Goal: Information Seeking & Learning: Learn about a topic

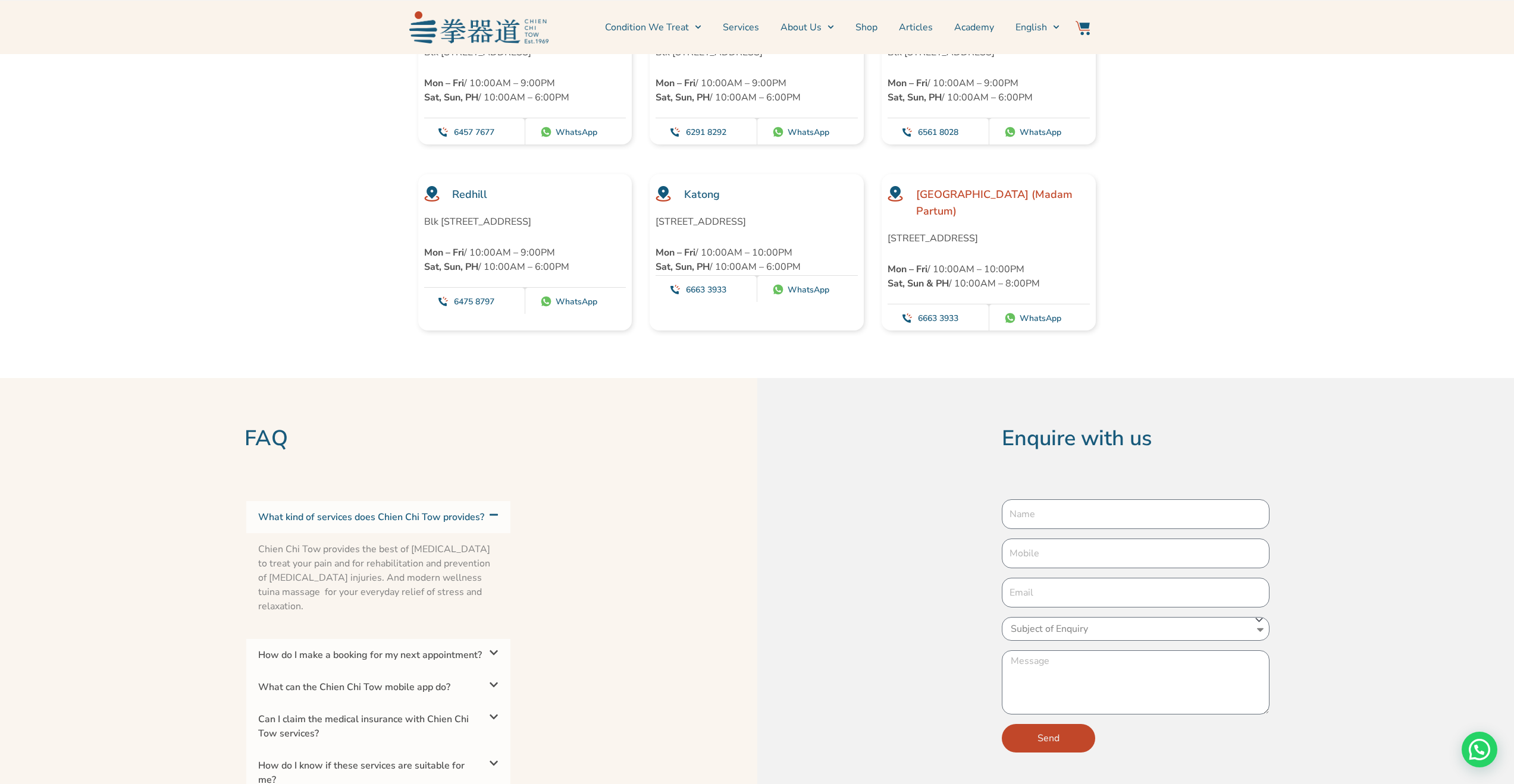
scroll to position [3507, 0]
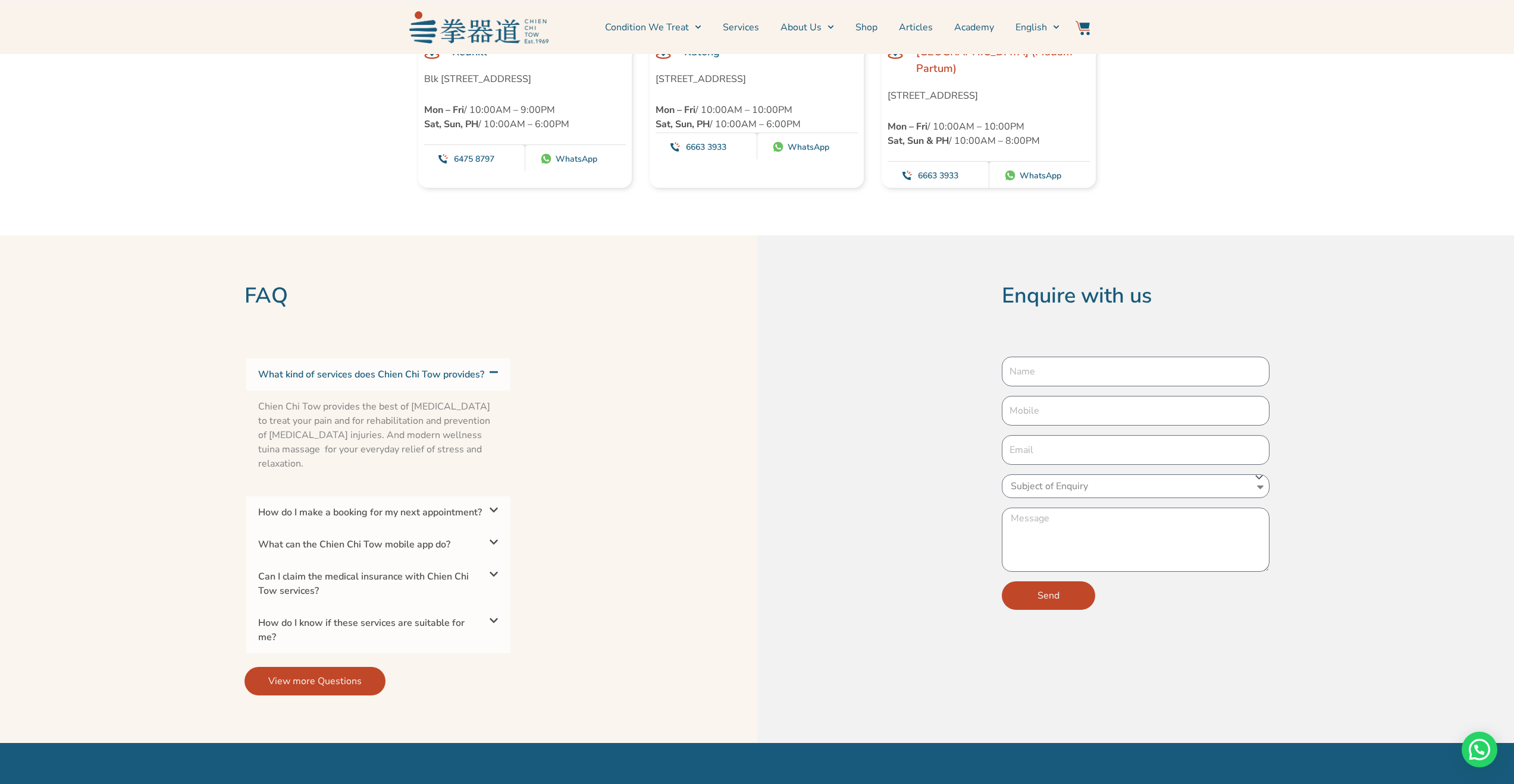
click at [485, 570] on span at bounding box center [491, 575] width 14 height 11
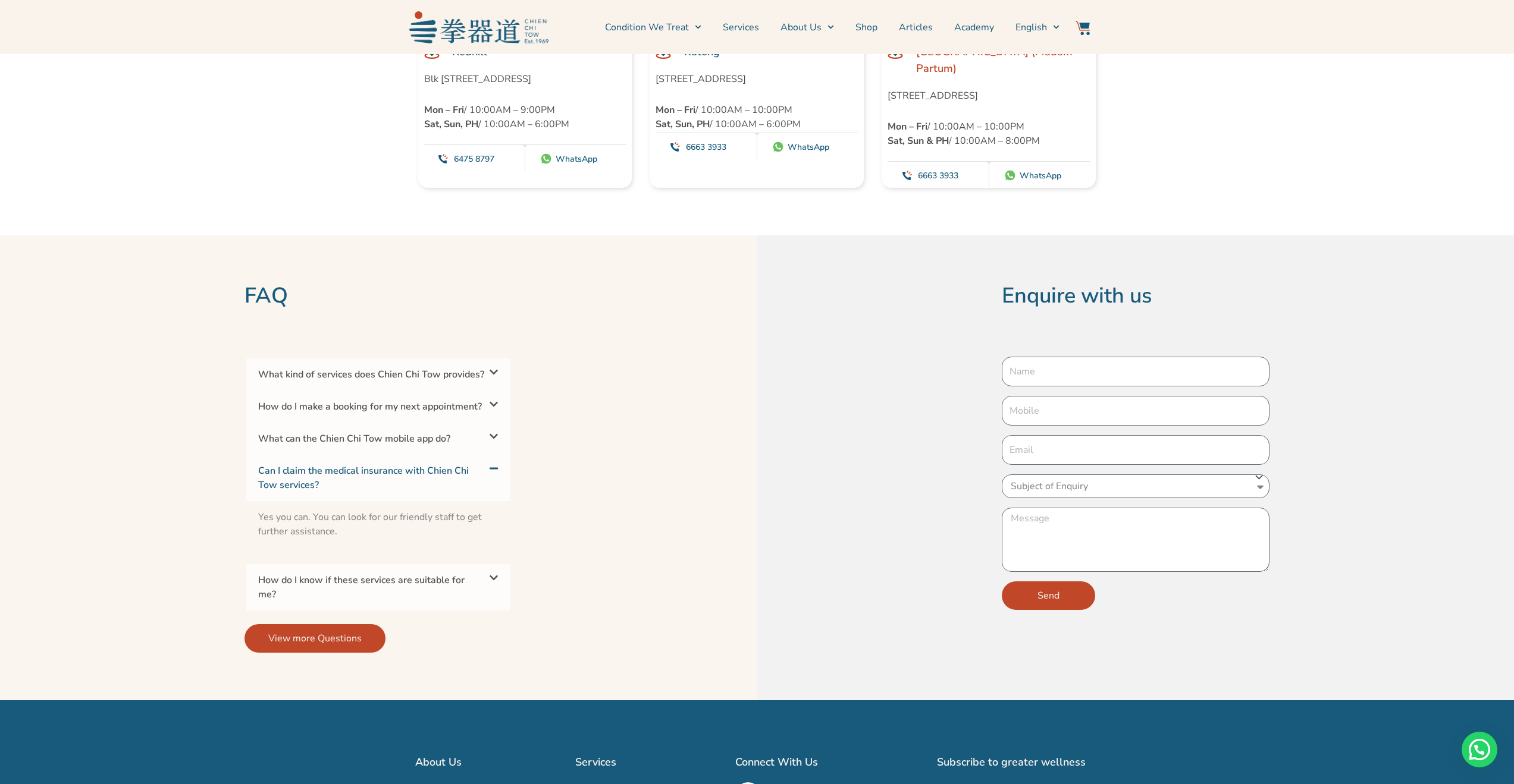
click at [438, 400] on link "How do I make a booking for my next appointment?" at bounding box center [369, 406] width 224 height 13
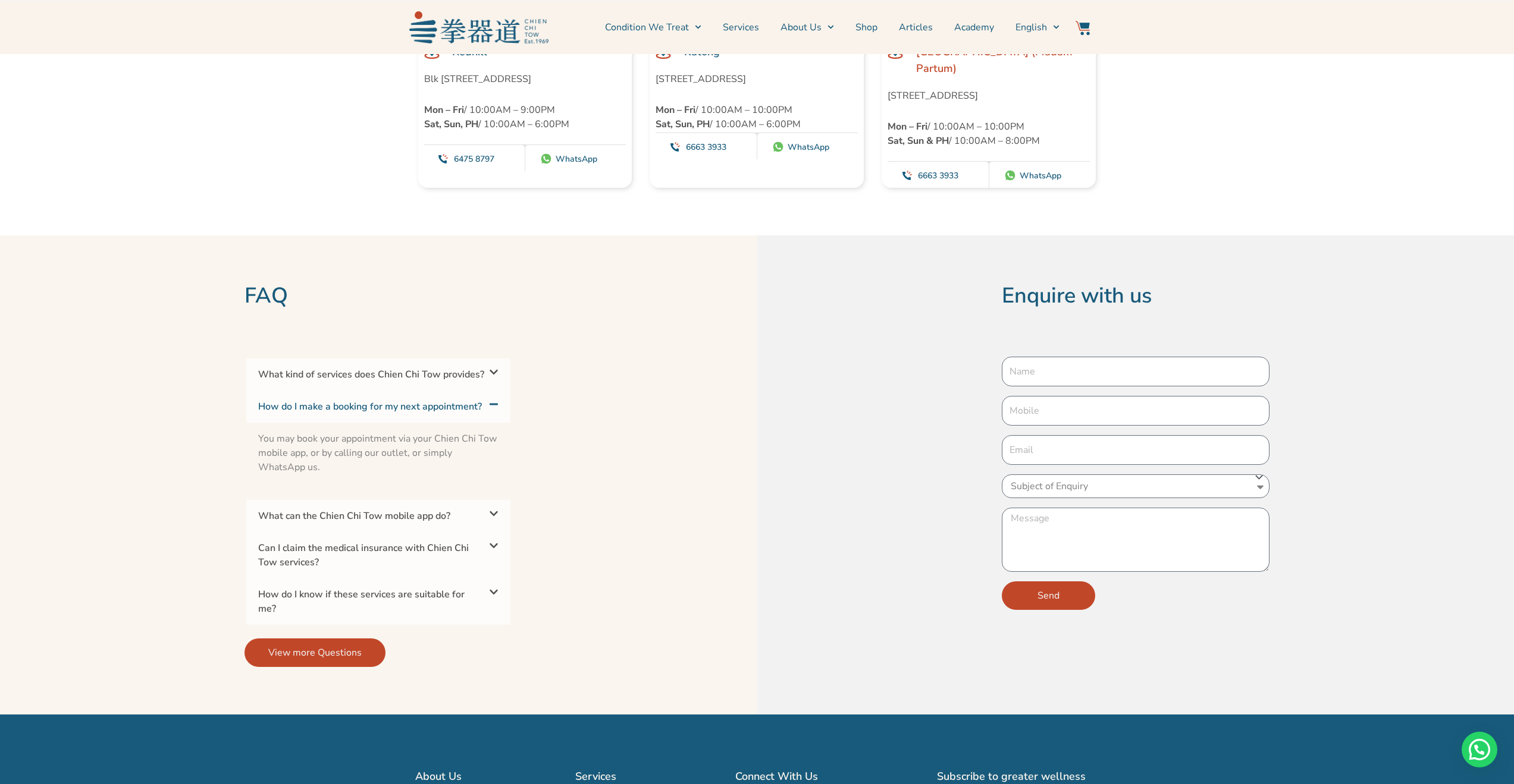
click at [438, 400] on link "How do I make a booking for my next appointment?" at bounding box center [369, 406] width 224 height 13
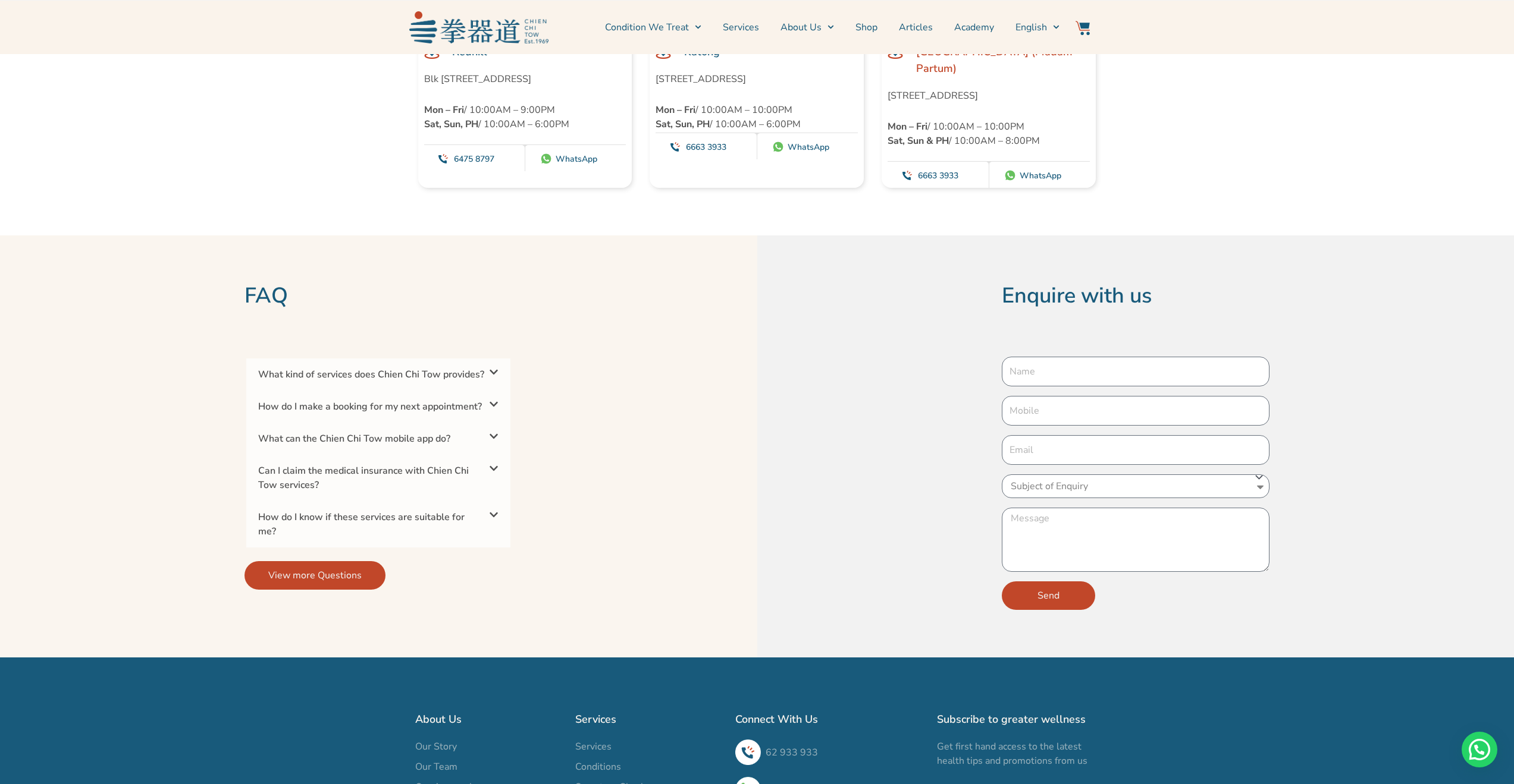
click at [438, 510] on link "How do I know if these services are suitable for me?" at bounding box center [361, 523] width 206 height 27
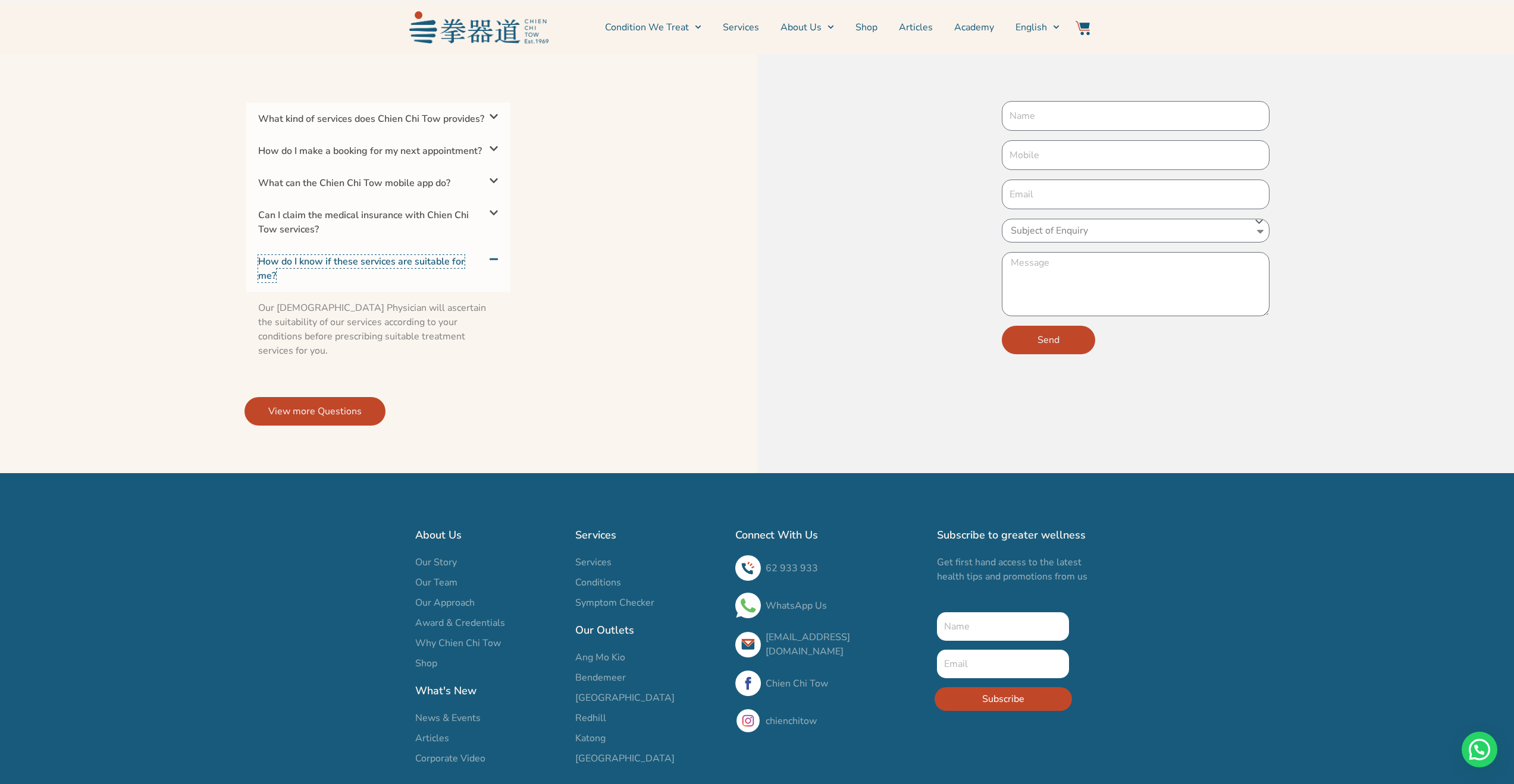
scroll to position [3772, 0]
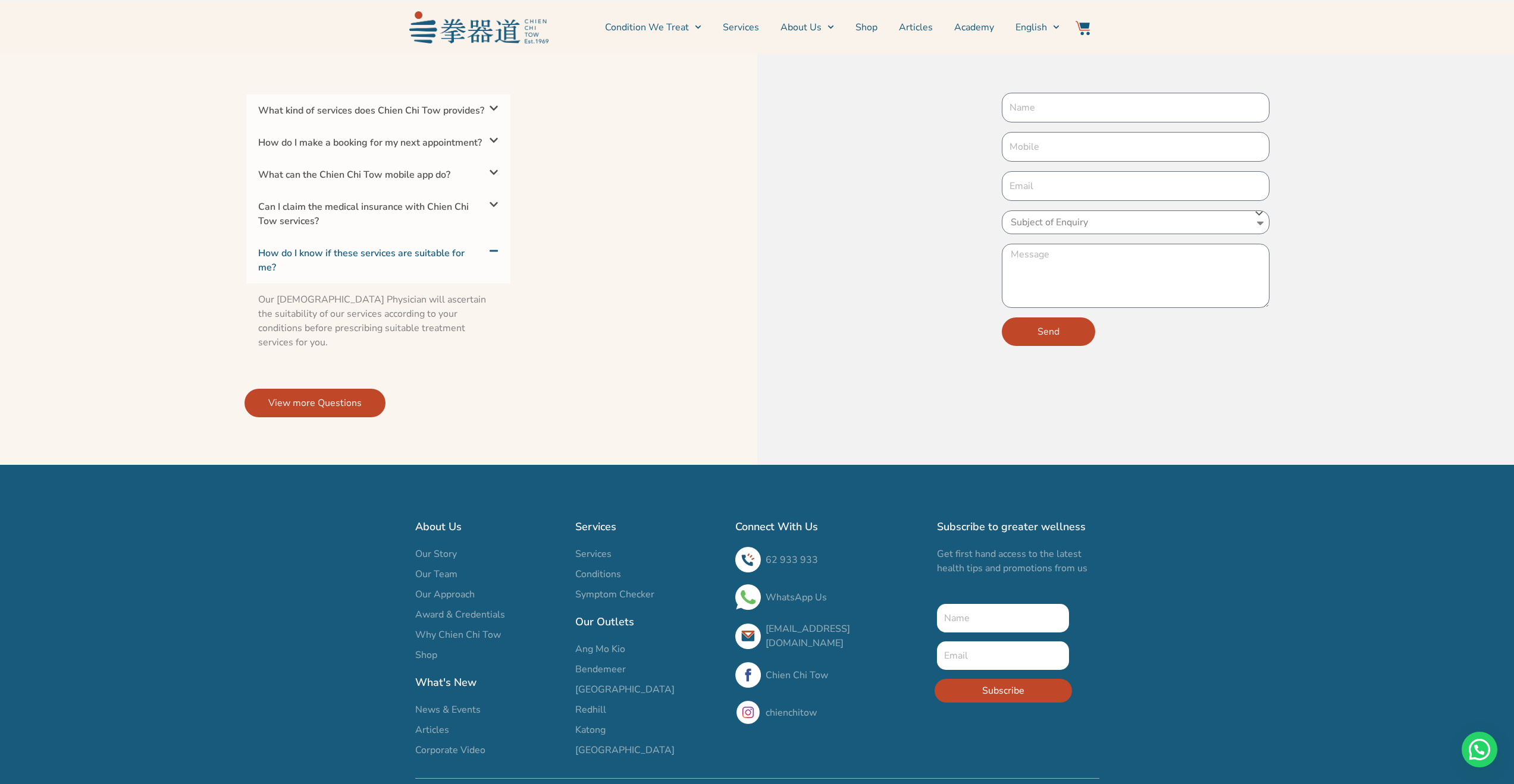
click at [319, 396] on span "View more Questions" at bounding box center [315, 403] width 94 height 14
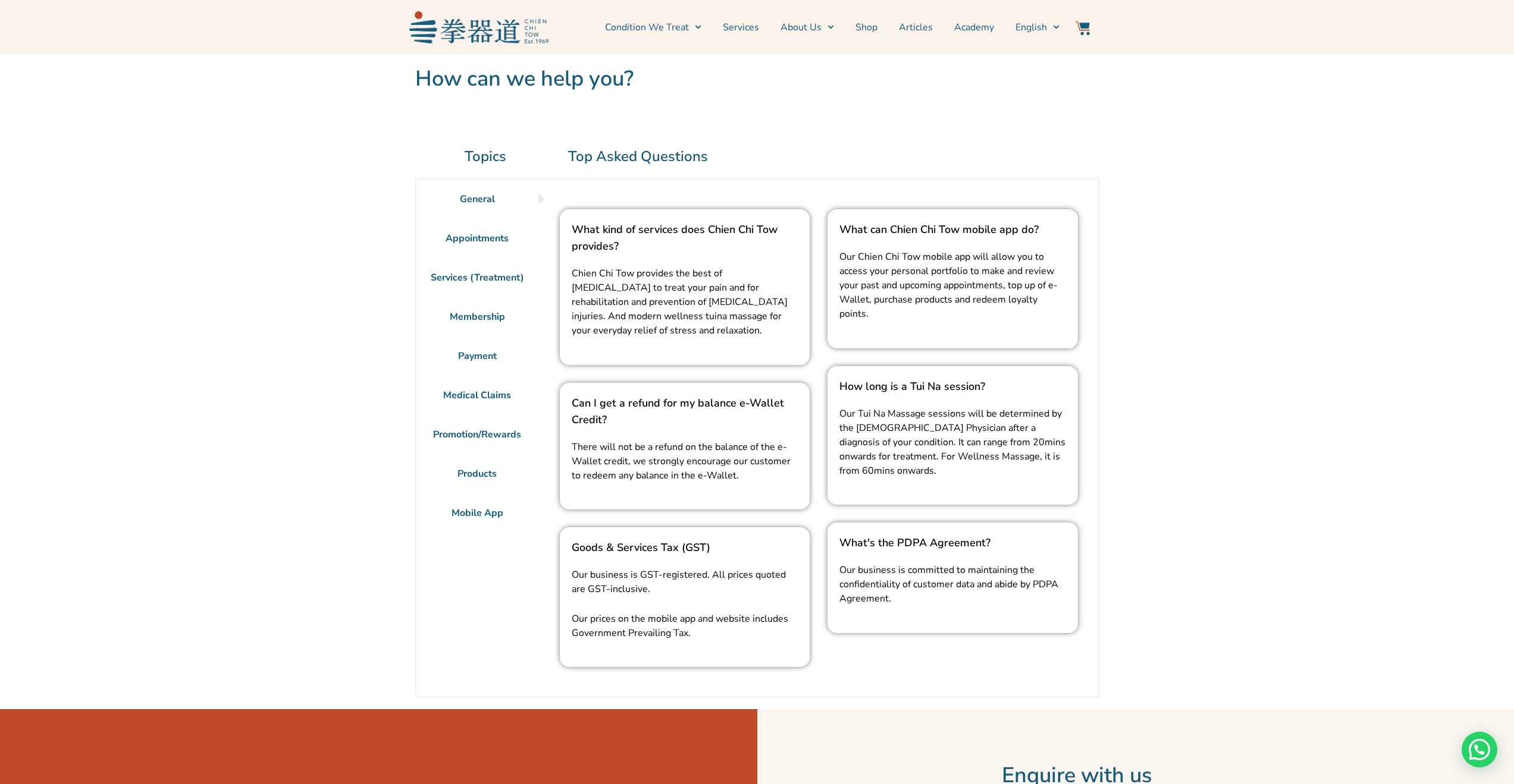
click at [481, 276] on li "Services (Treatment)" at bounding box center [477, 277] width 123 height 39
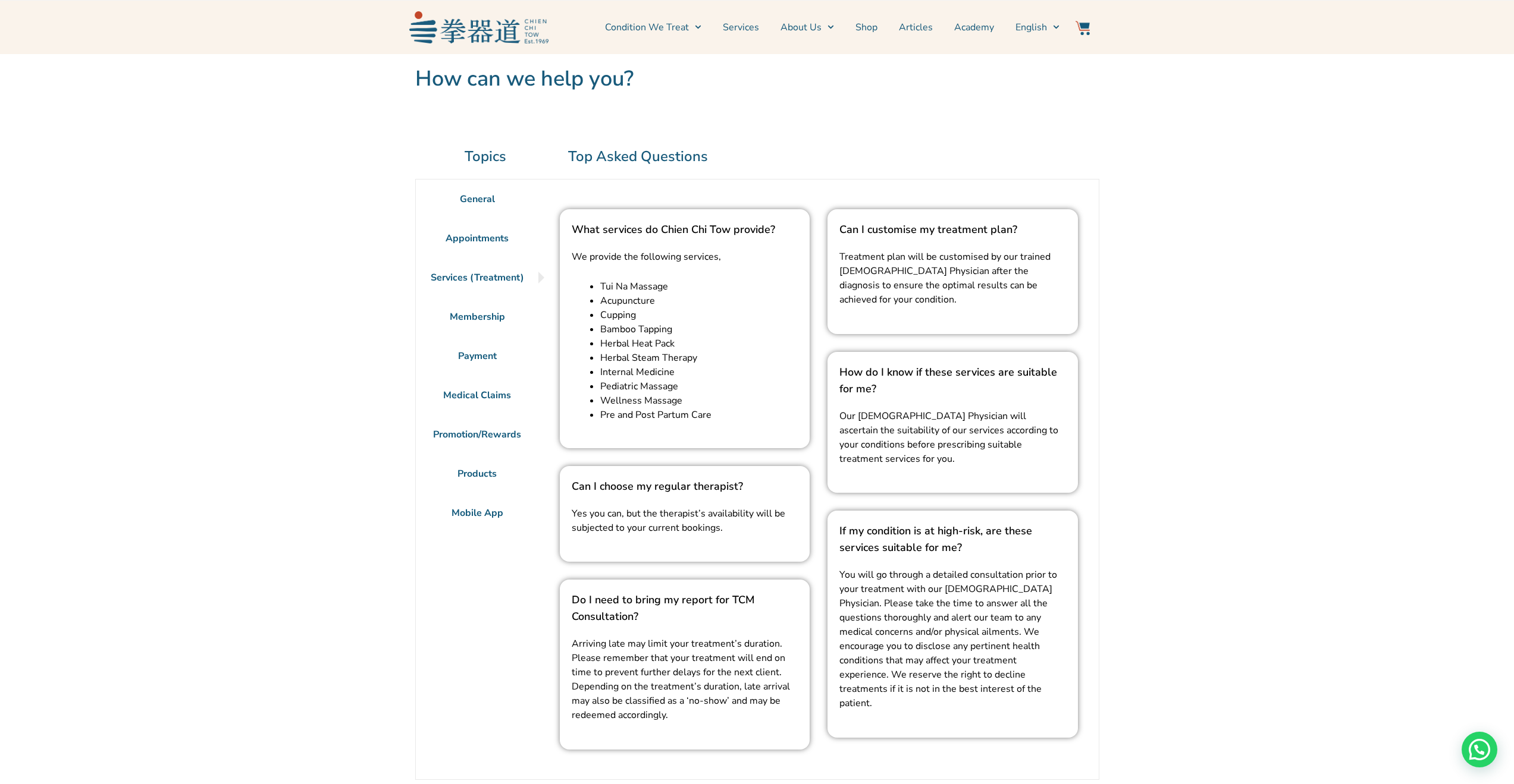
click at [491, 238] on li "Appointments" at bounding box center [477, 238] width 123 height 39
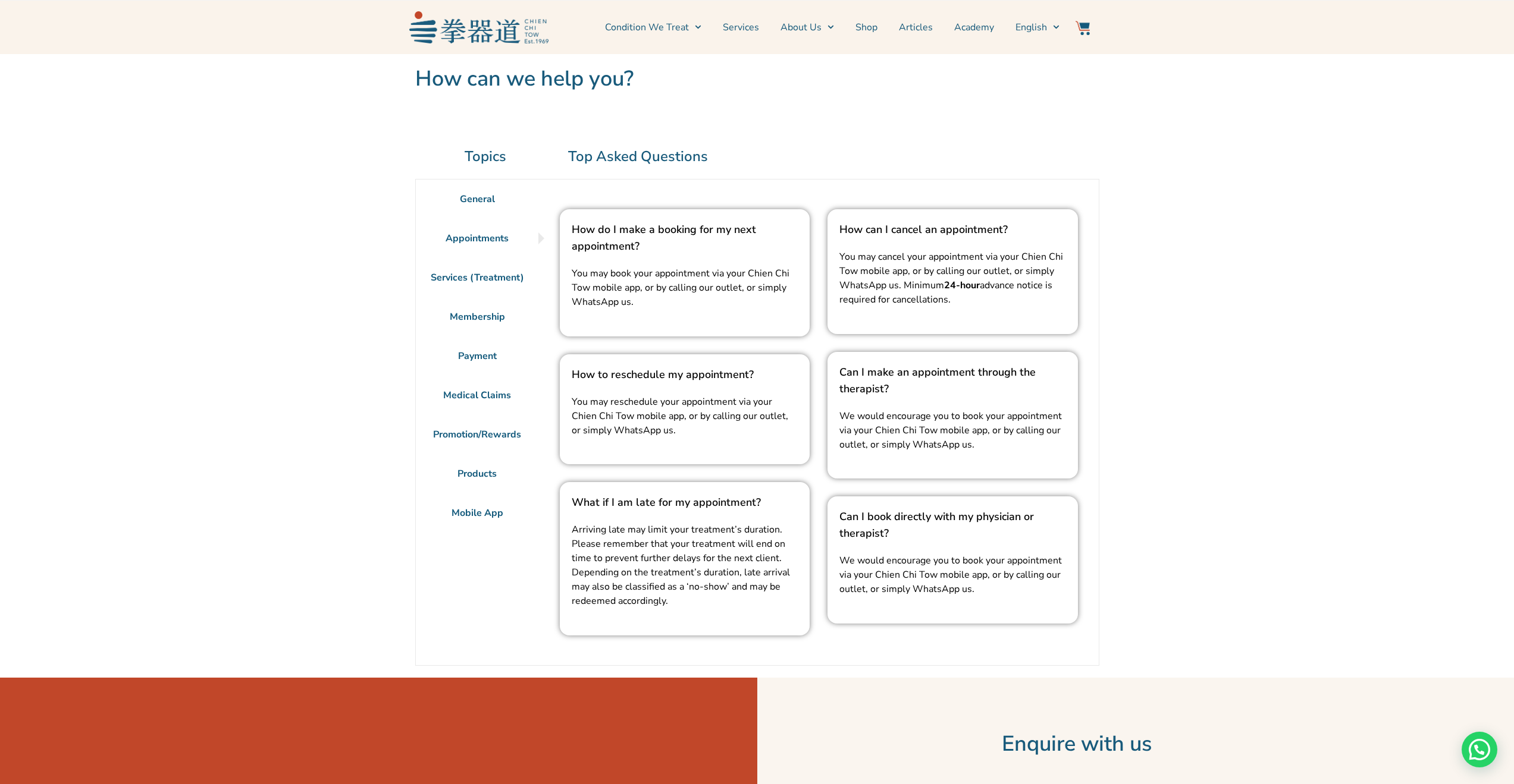
click at [498, 277] on li "Services (Treatment)" at bounding box center [477, 277] width 123 height 39
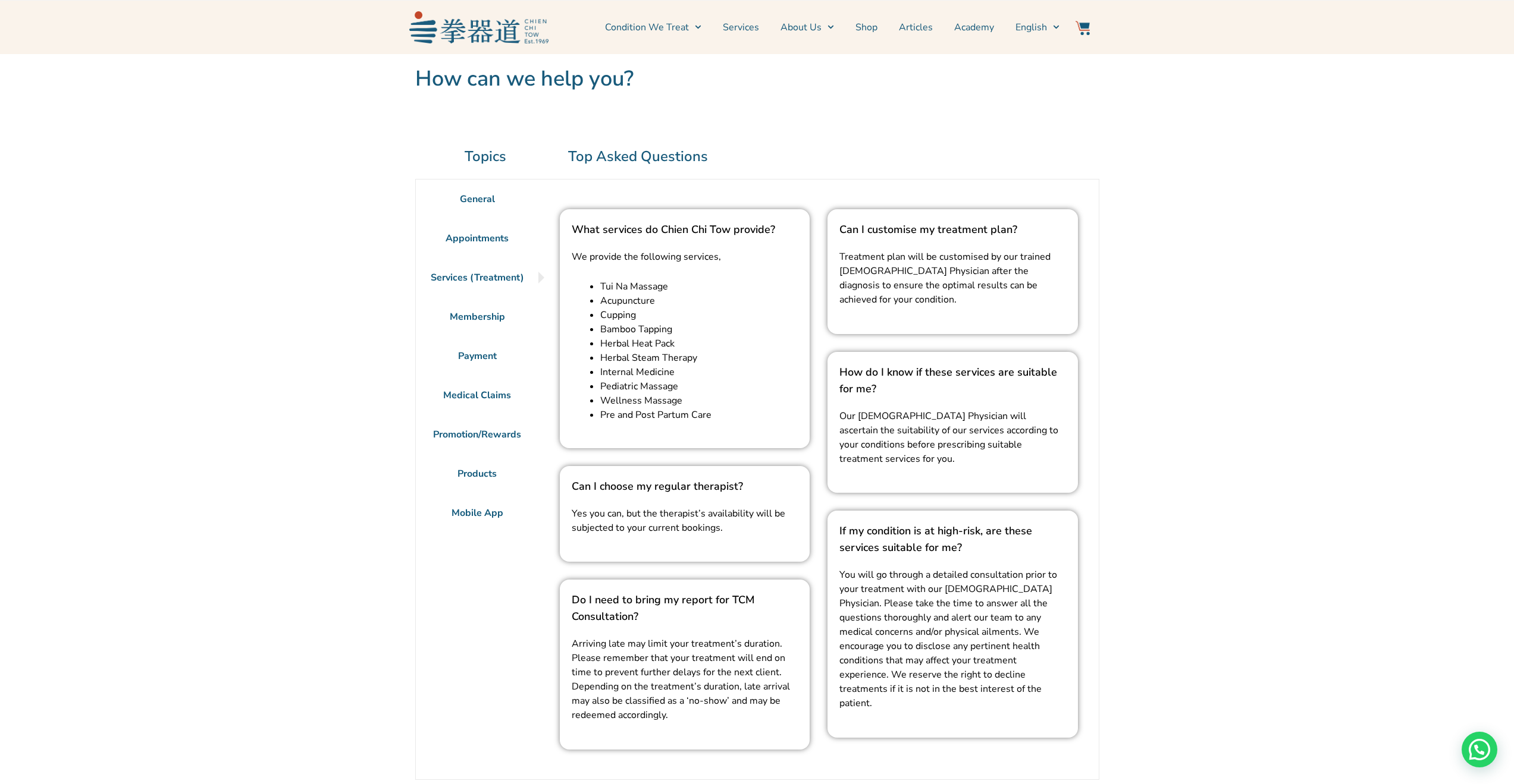
click at [489, 315] on li "Membership" at bounding box center [477, 316] width 123 height 39
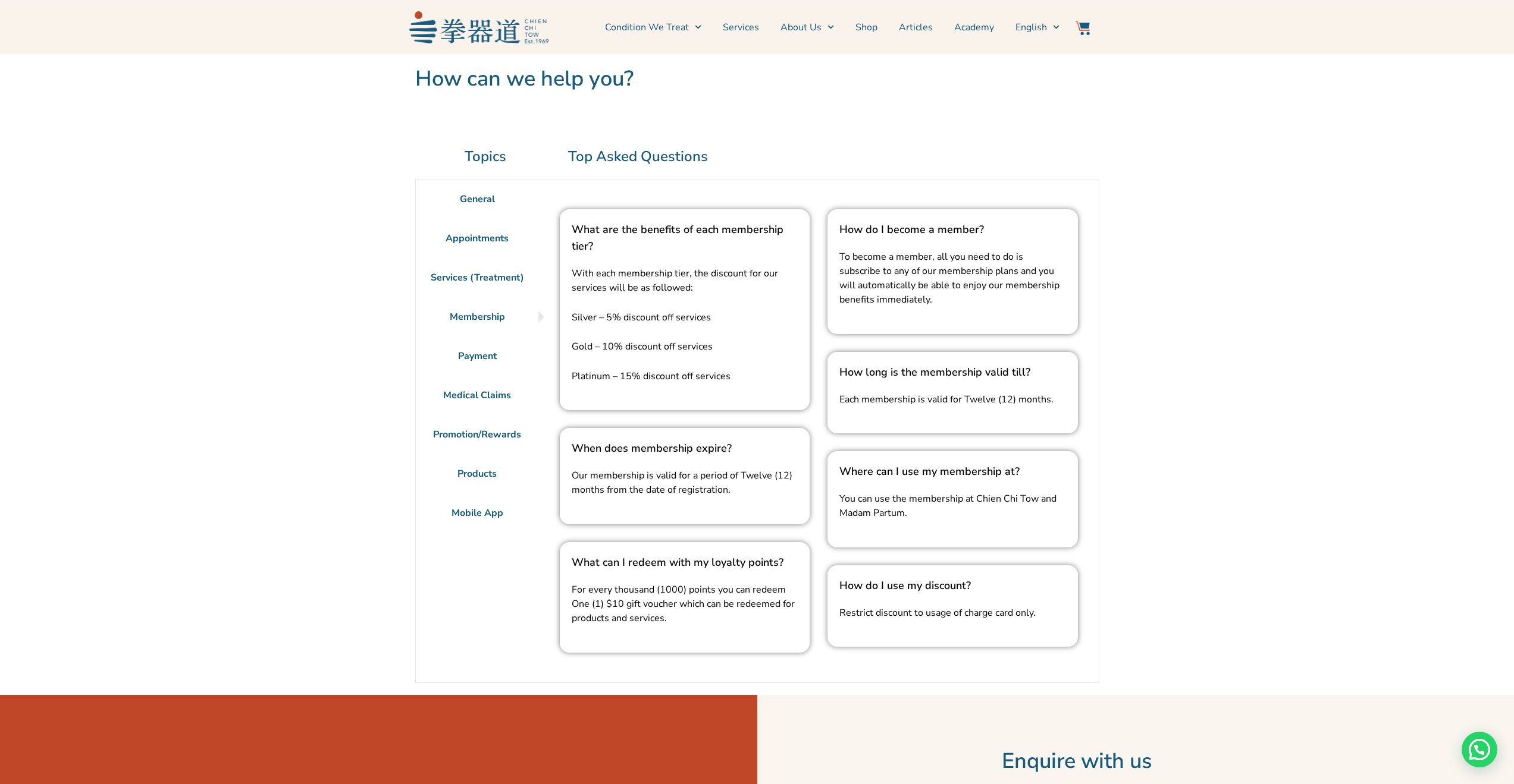
click at [485, 355] on li "Payment" at bounding box center [477, 356] width 123 height 39
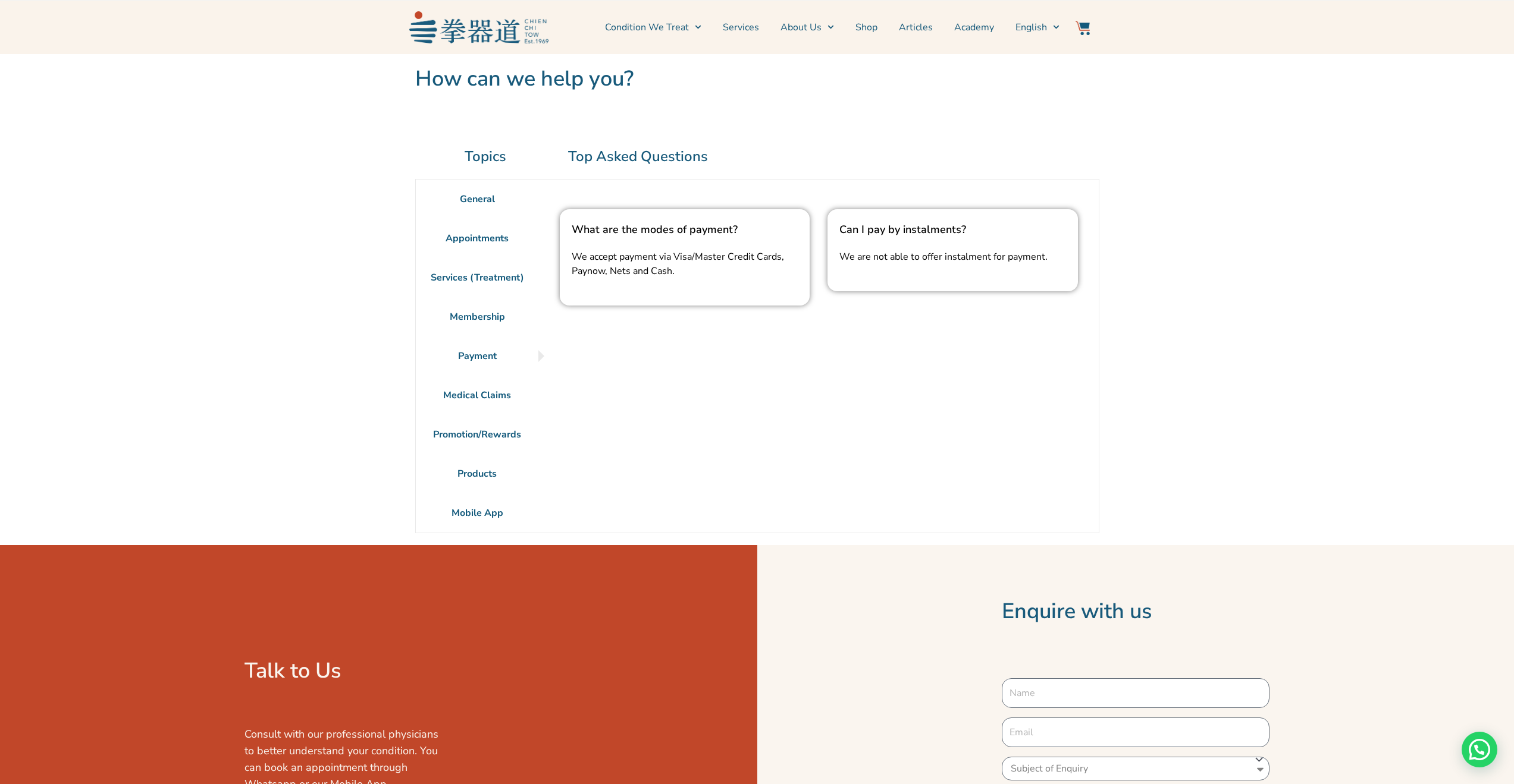
click at [483, 392] on li "Medical Claims" at bounding box center [477, 395] width 123 height 39
click at [487, 431] on li "Promotion/Rewards" at bounding box center [477, 434] width 123 height 39
click at [489, 469] on li "Products" at bounding box center [477, 474] width 123 height 39
click at [746, 29] on link "Services" at bounding box center [741, 27] width 36 height 30
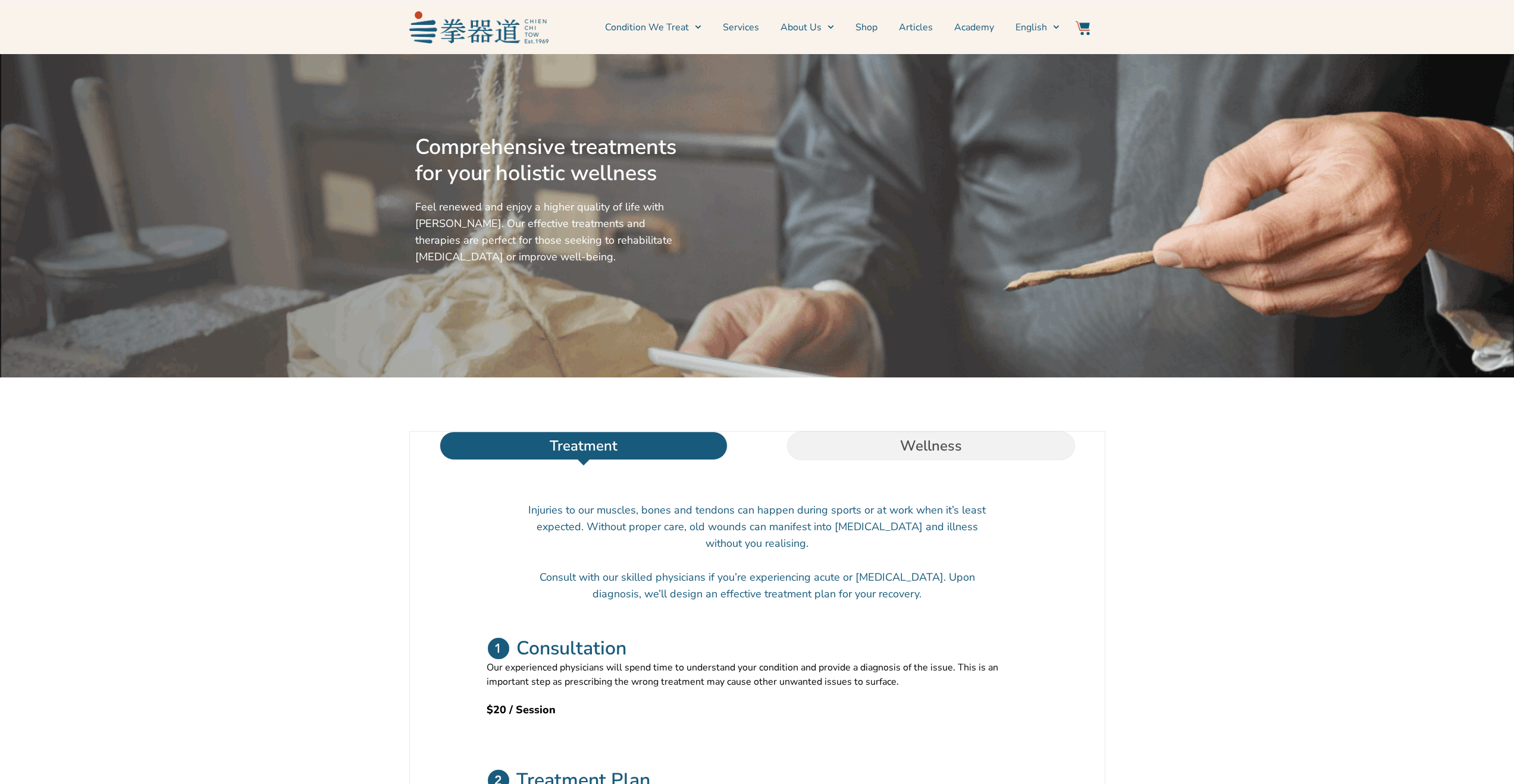
scroll to position [59, 0]
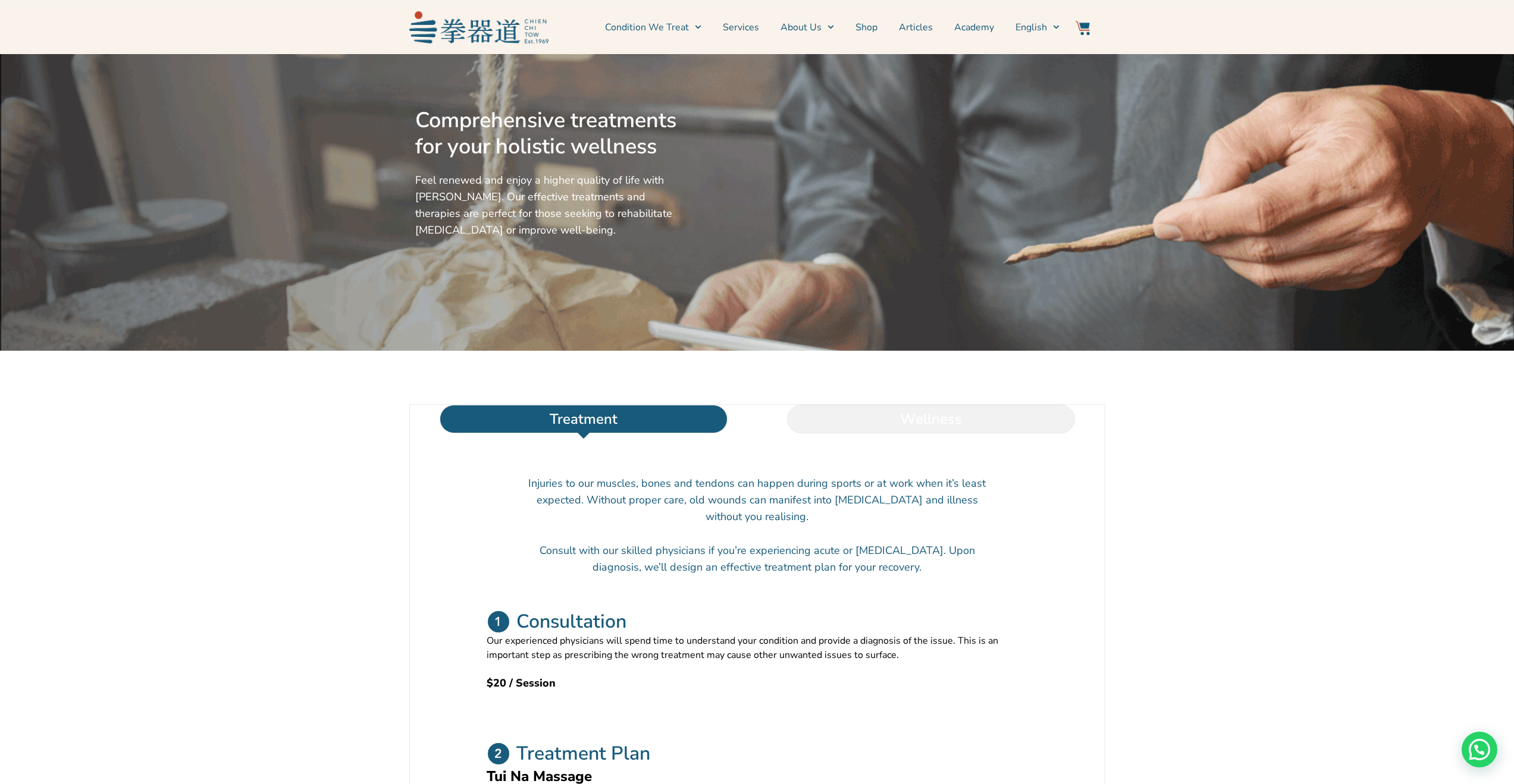
click at [952, 433] on li "Wellness" at bounding box center [931, 418] width 347 height 29
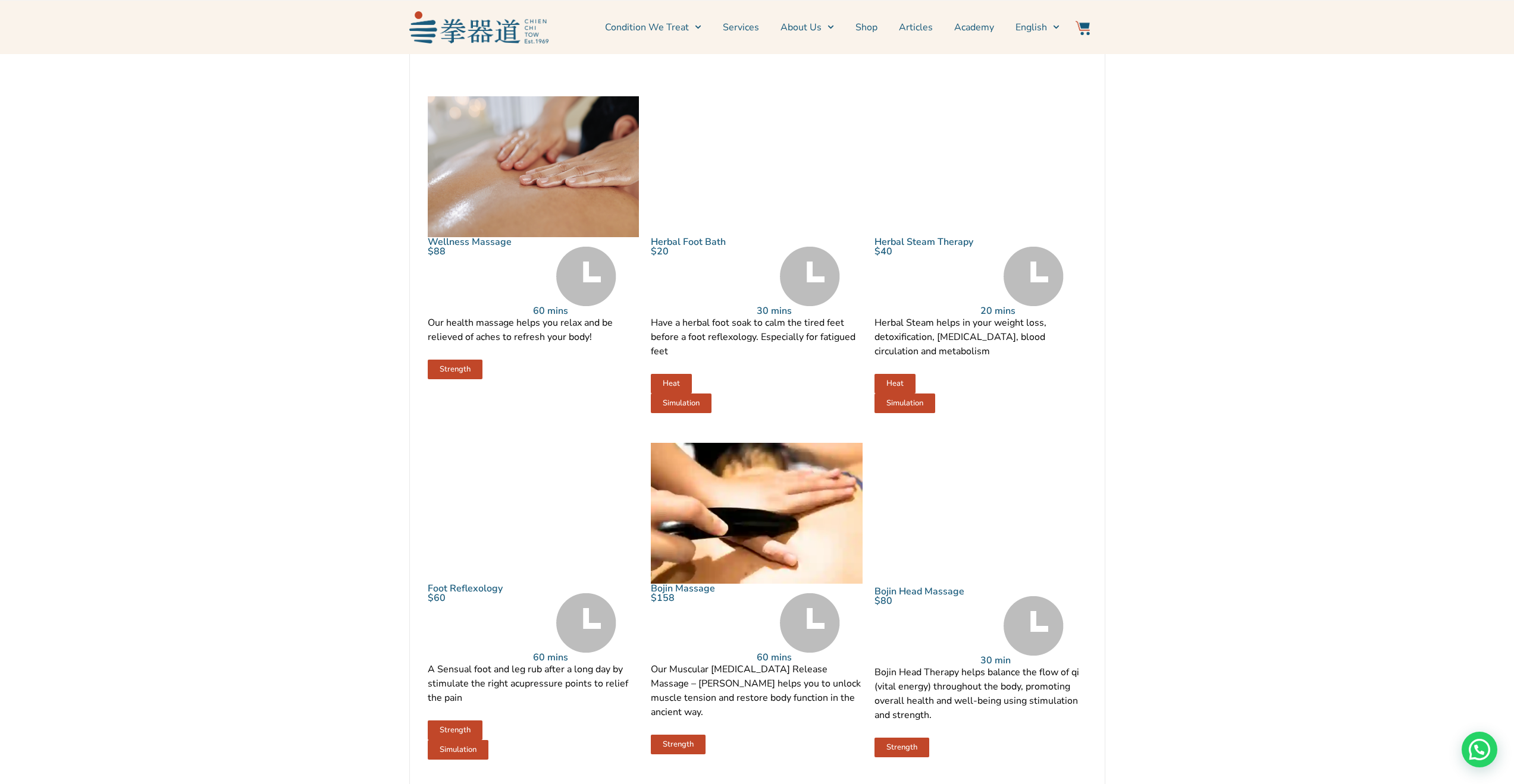
scroll to position [535, 0]
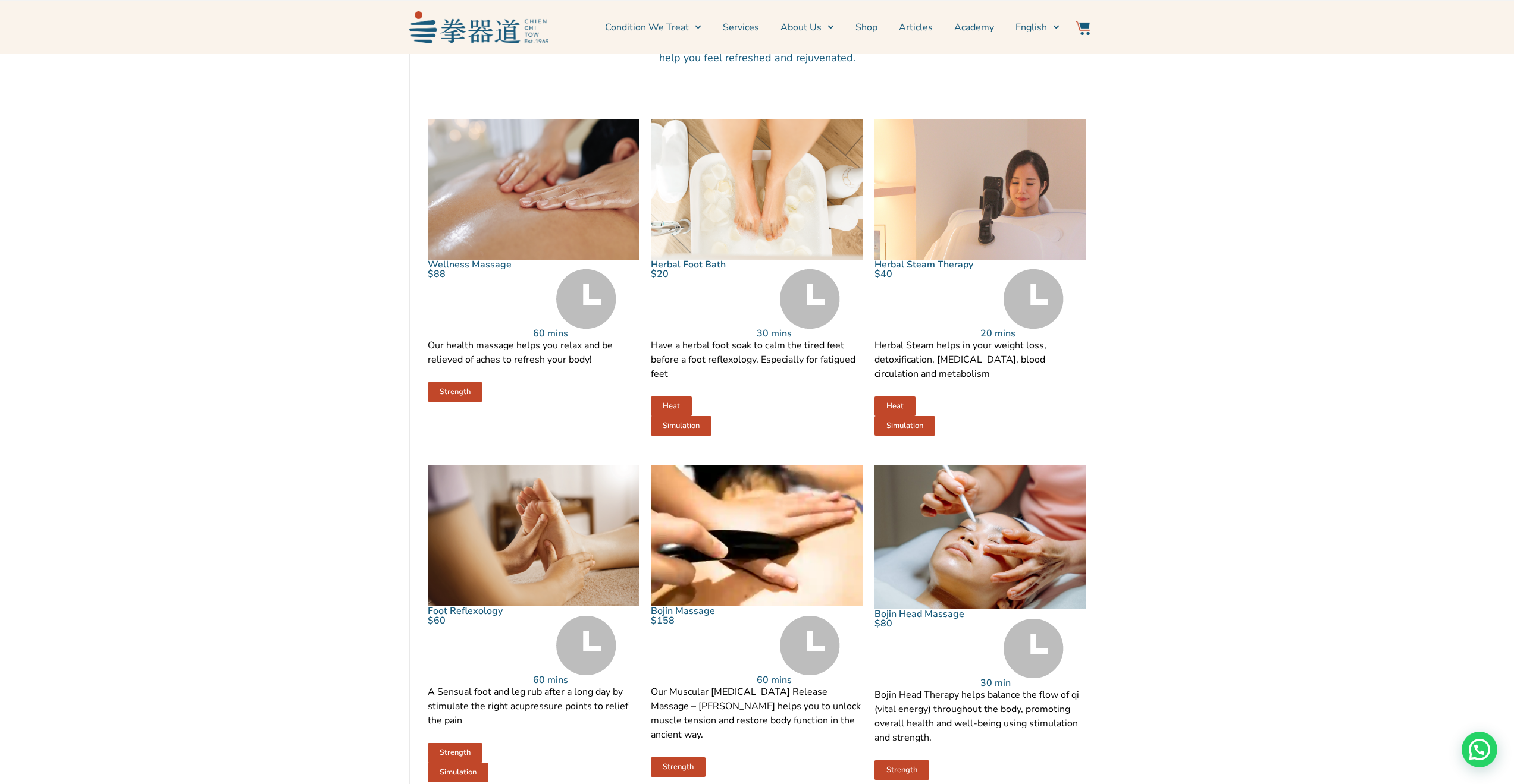
click at [442, 396] on span "Strength" at bounding box center [455, 392] width 31 height 7
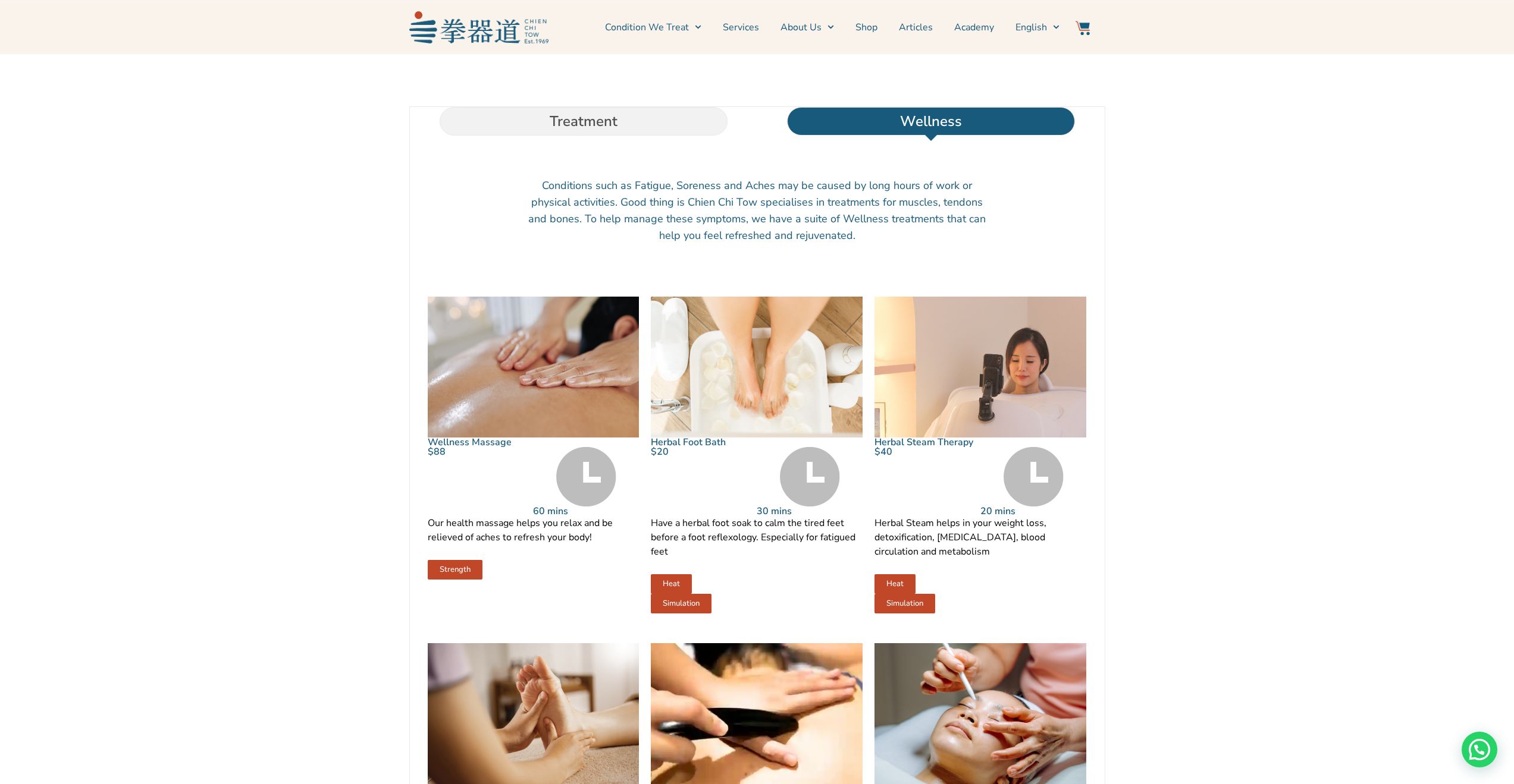
scroll to position [297, 0]
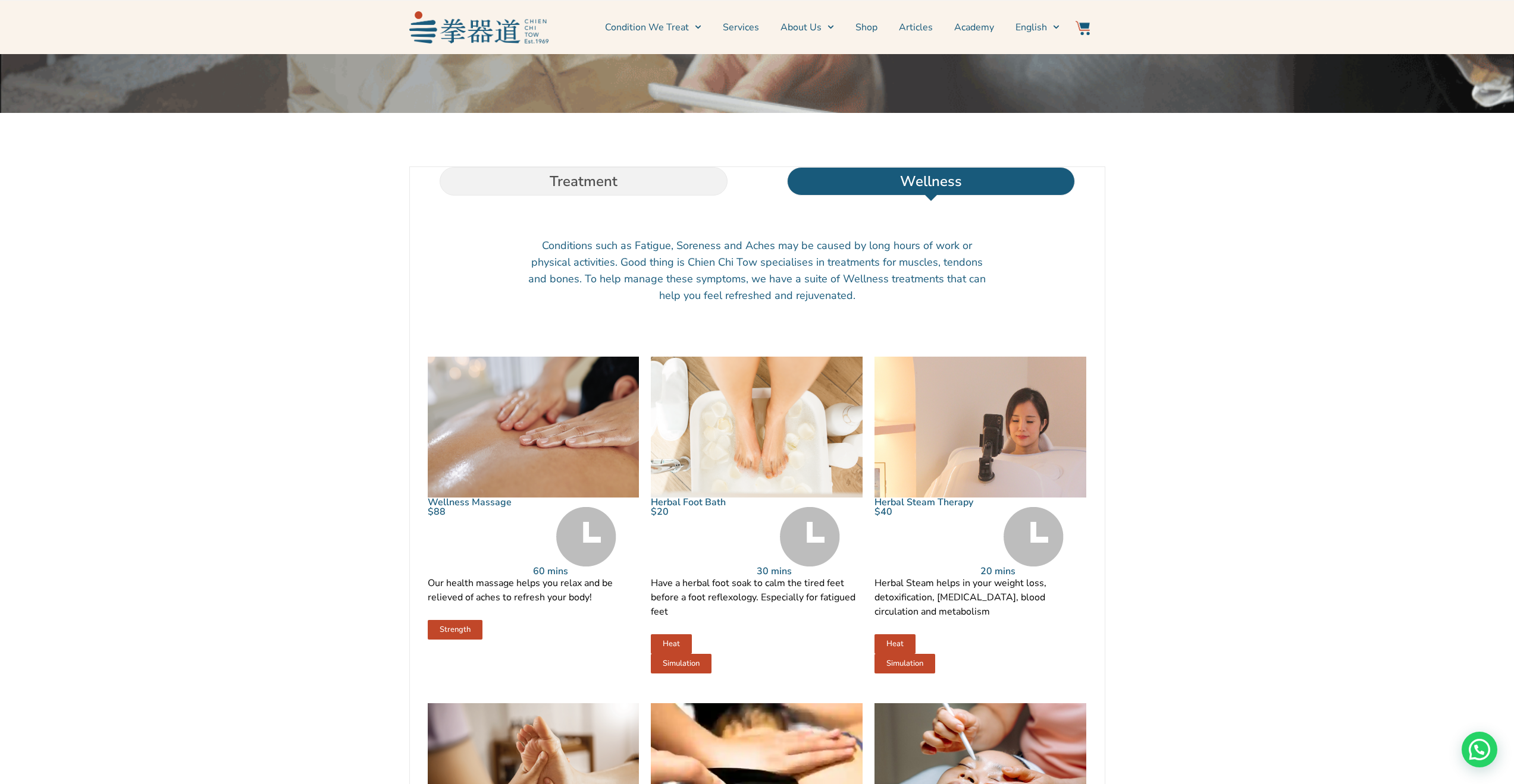
click at [604, 565] on img at bounding box center [586, 537] width 60 height 59
click at [630, 196] on li "Treatment" at bounding box center [583, 181] width 347 height 29
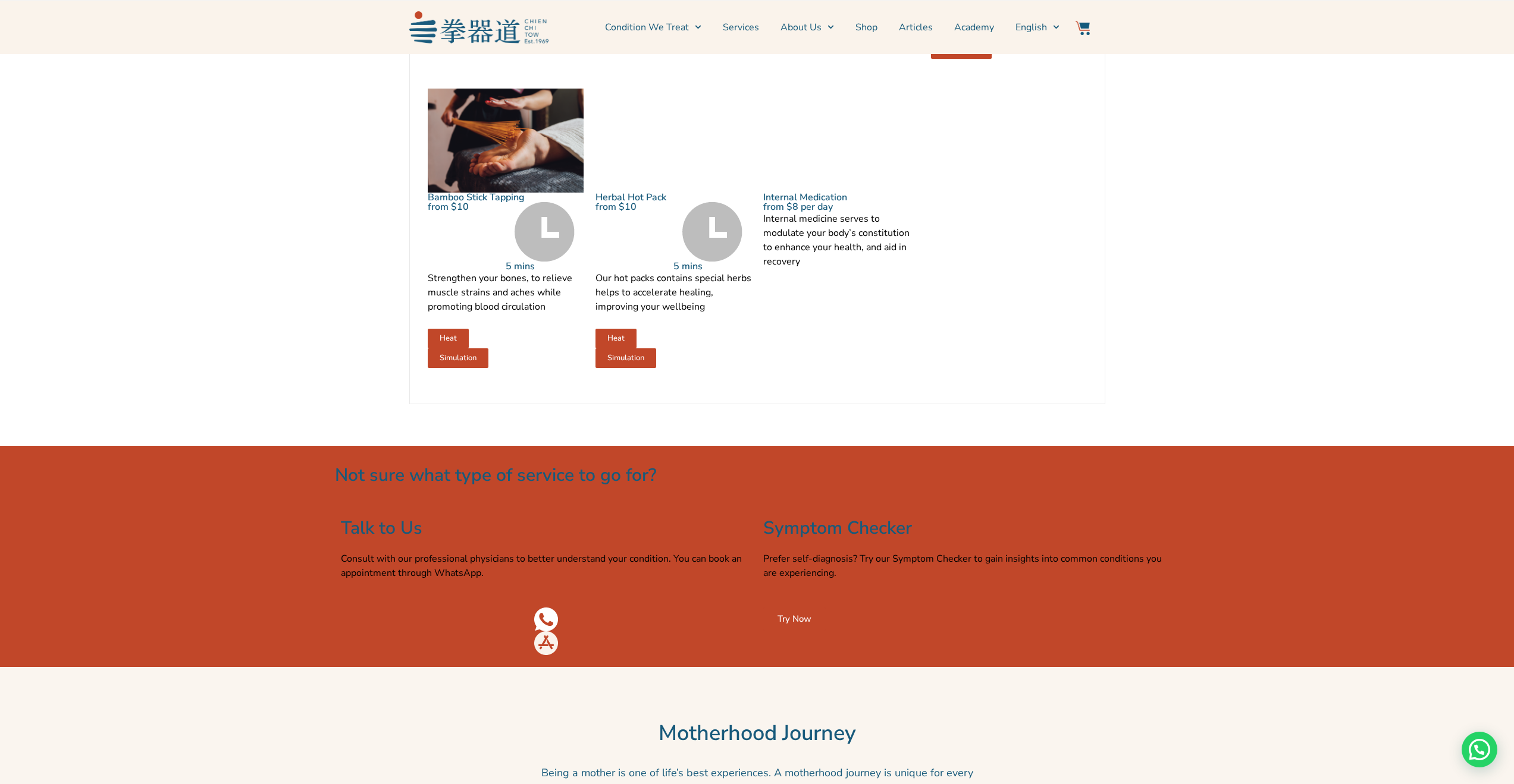
scroll to position [1486, 0]
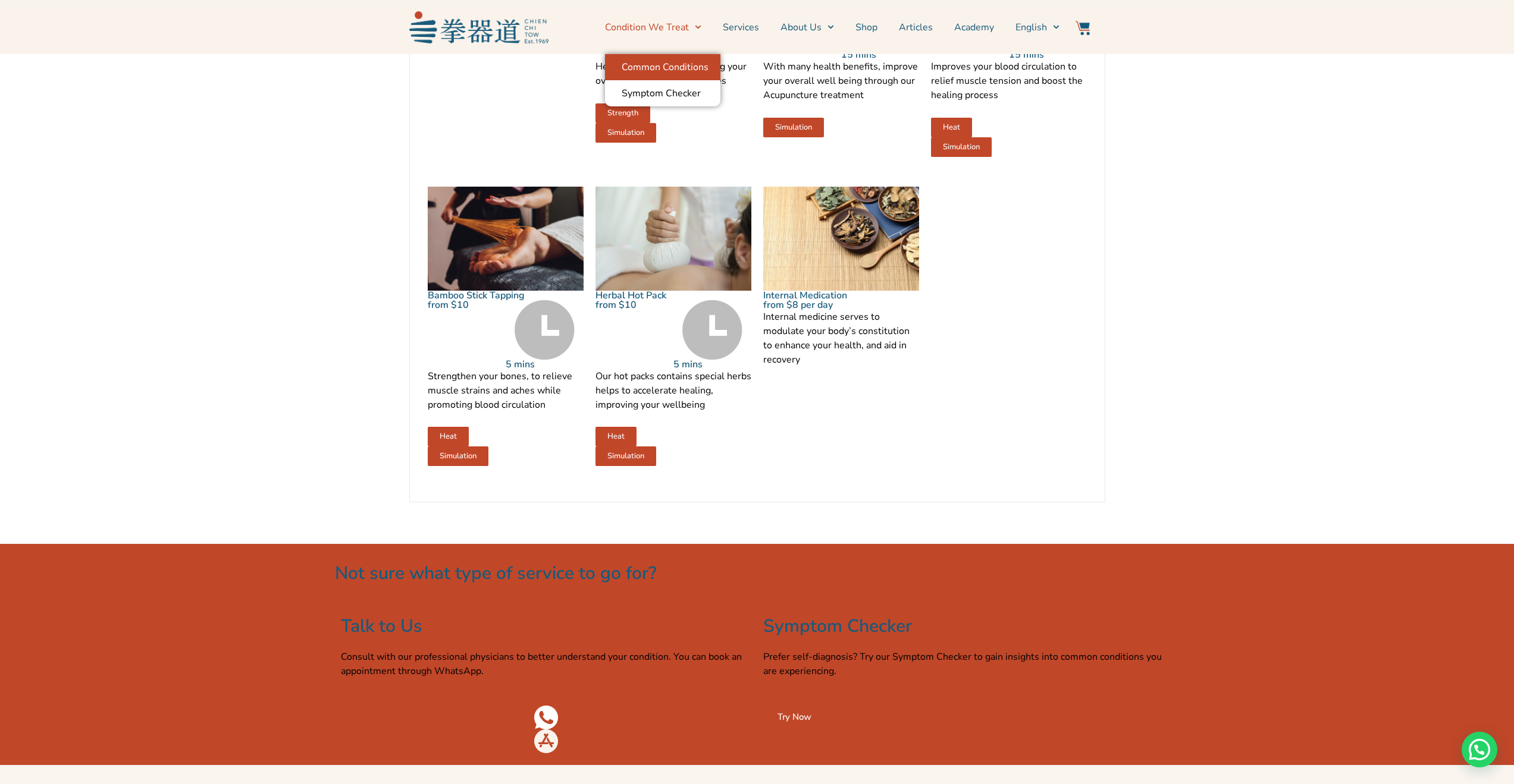
click at [692, 63] on link "Common Conditions" at bounding box center [663, 67] width 115 height 26
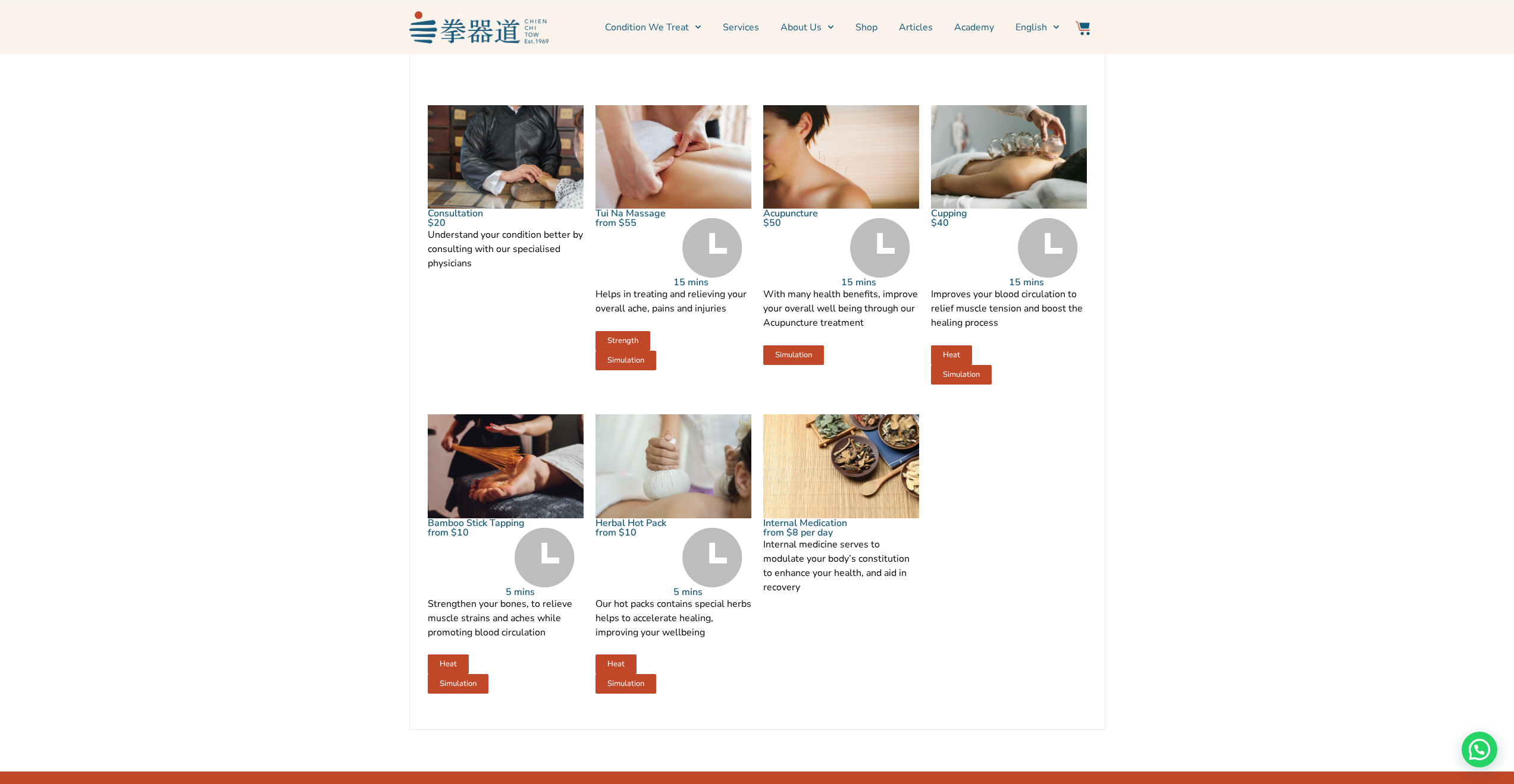
scroll to position [1249, 0]
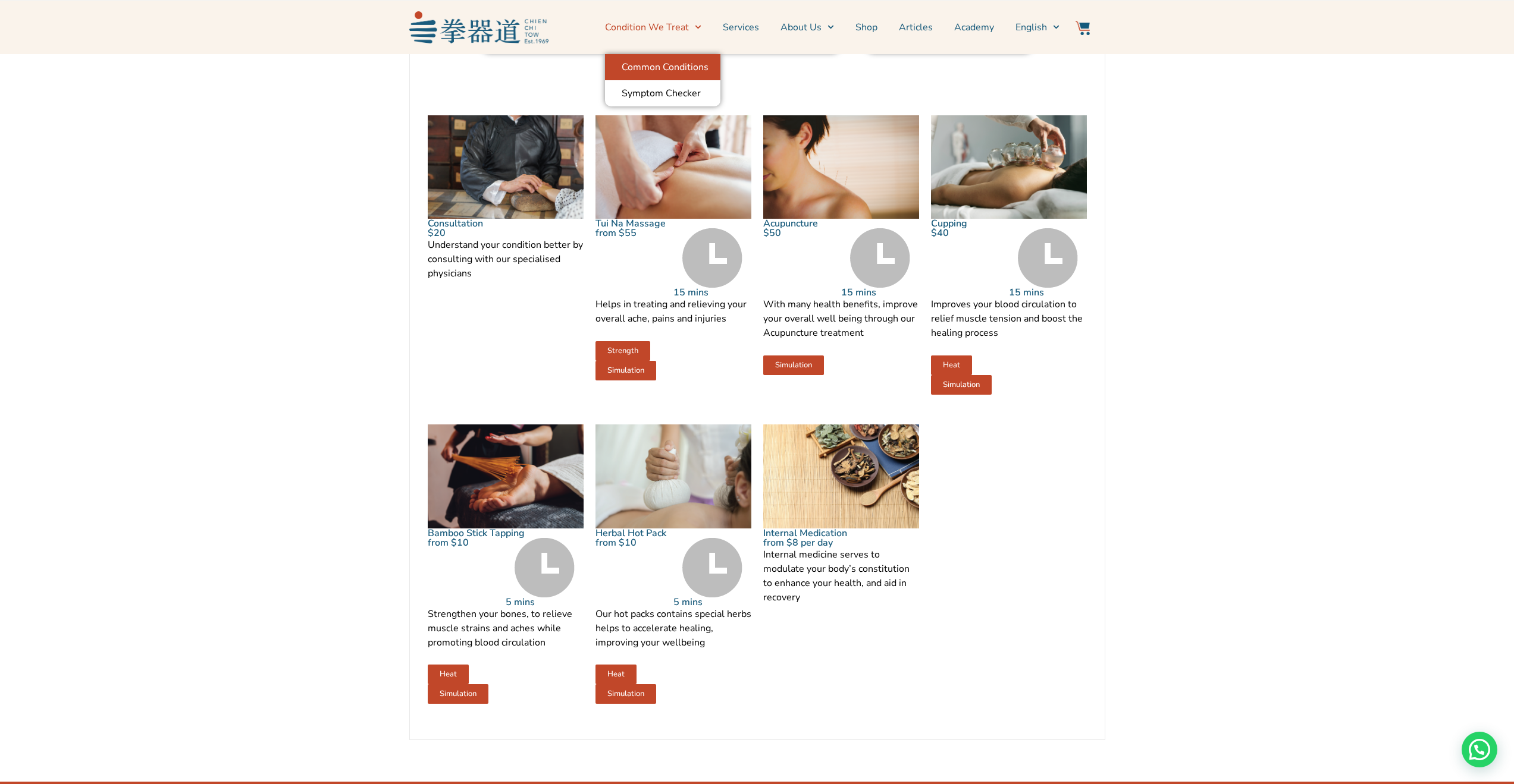
click at [681, 59] on link "Common Conditions" at bounding box center [663, 67] width 115 height 26
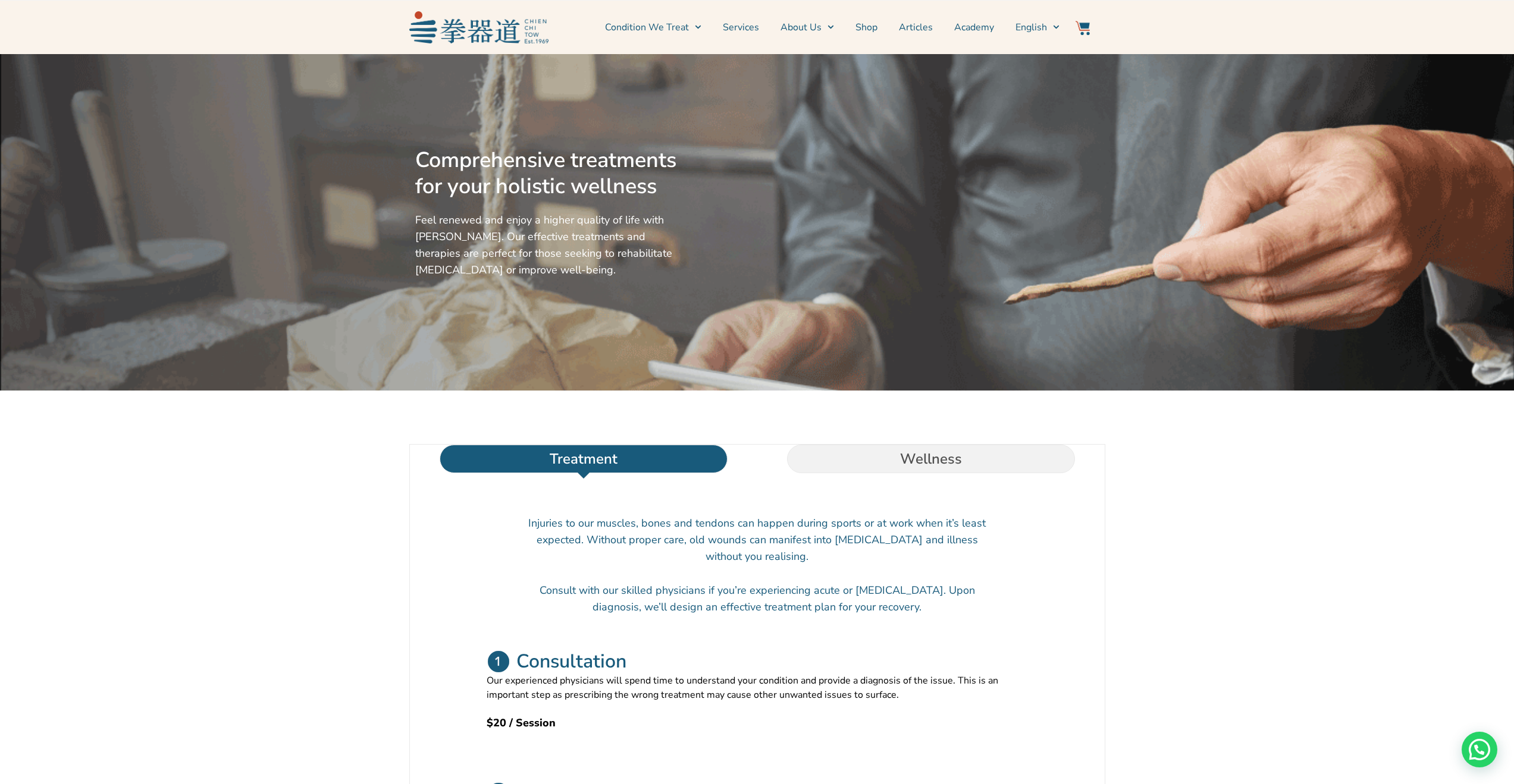
scroll to position [0, 0]
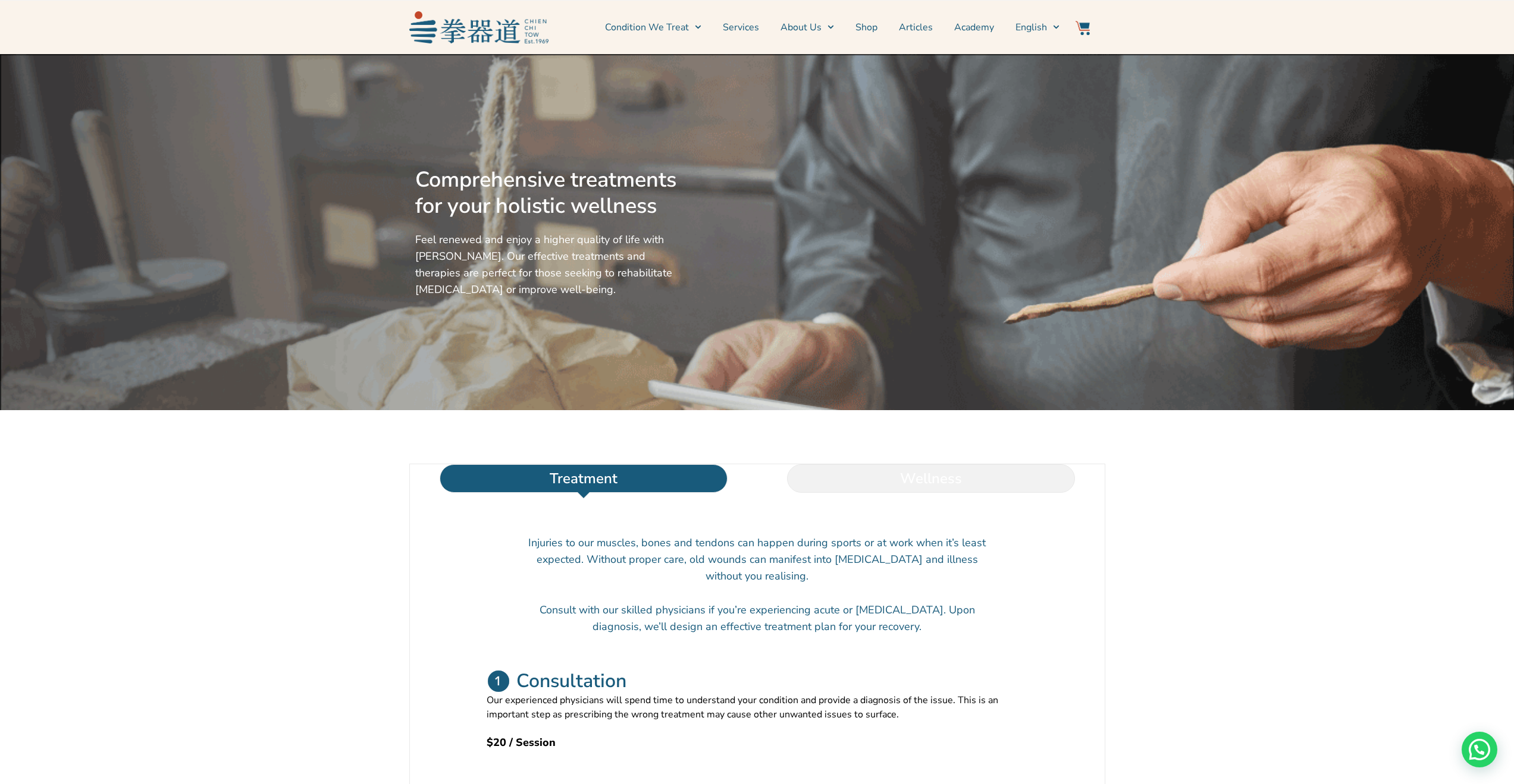
click at [907, 493] on li "Wellness" at bounding box center [931, 478] width 347 height 29
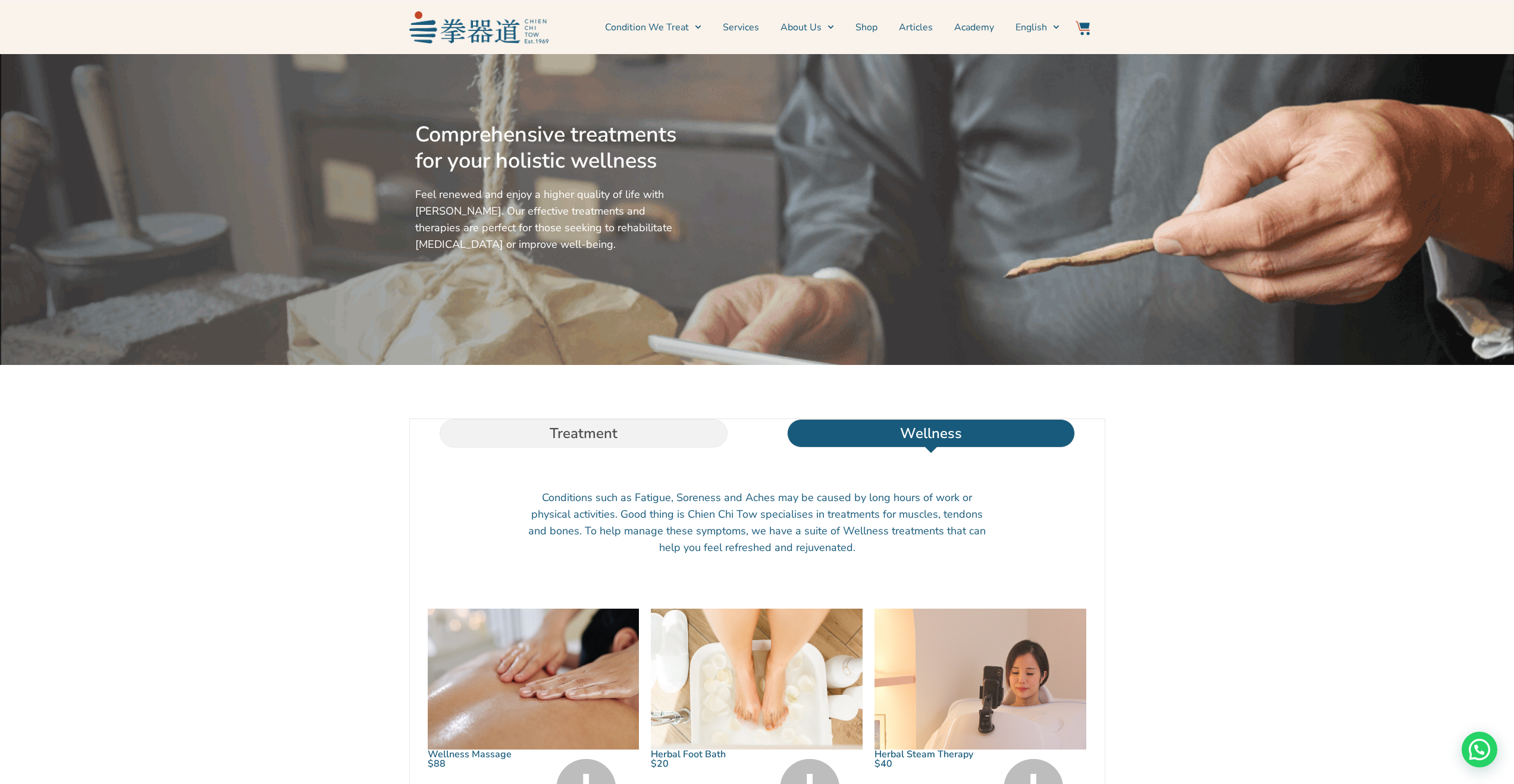
scroll to position [178, 0]
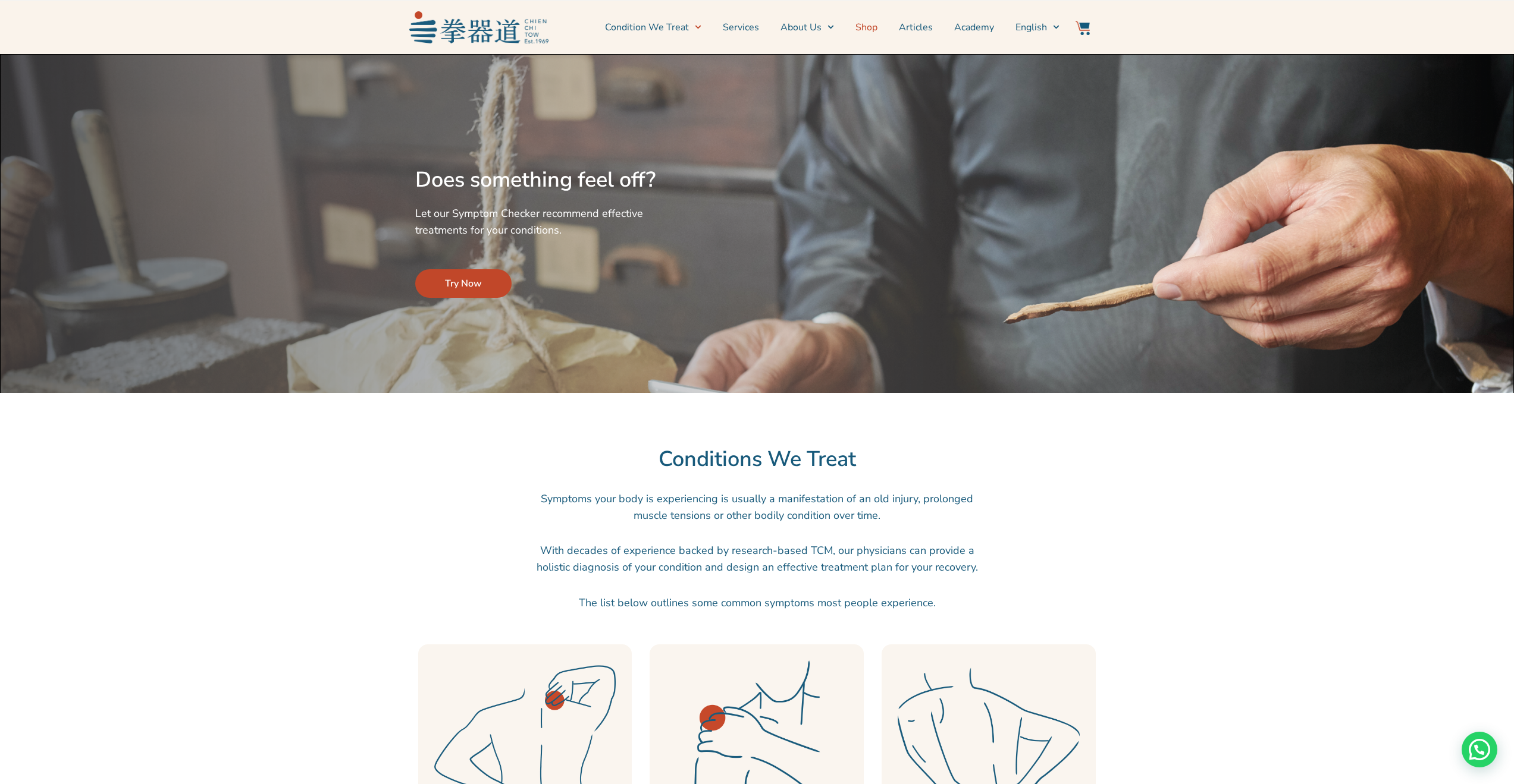
click at [867, 27] on link "Shop" at bounding box center [866, 27] width 22 height 30
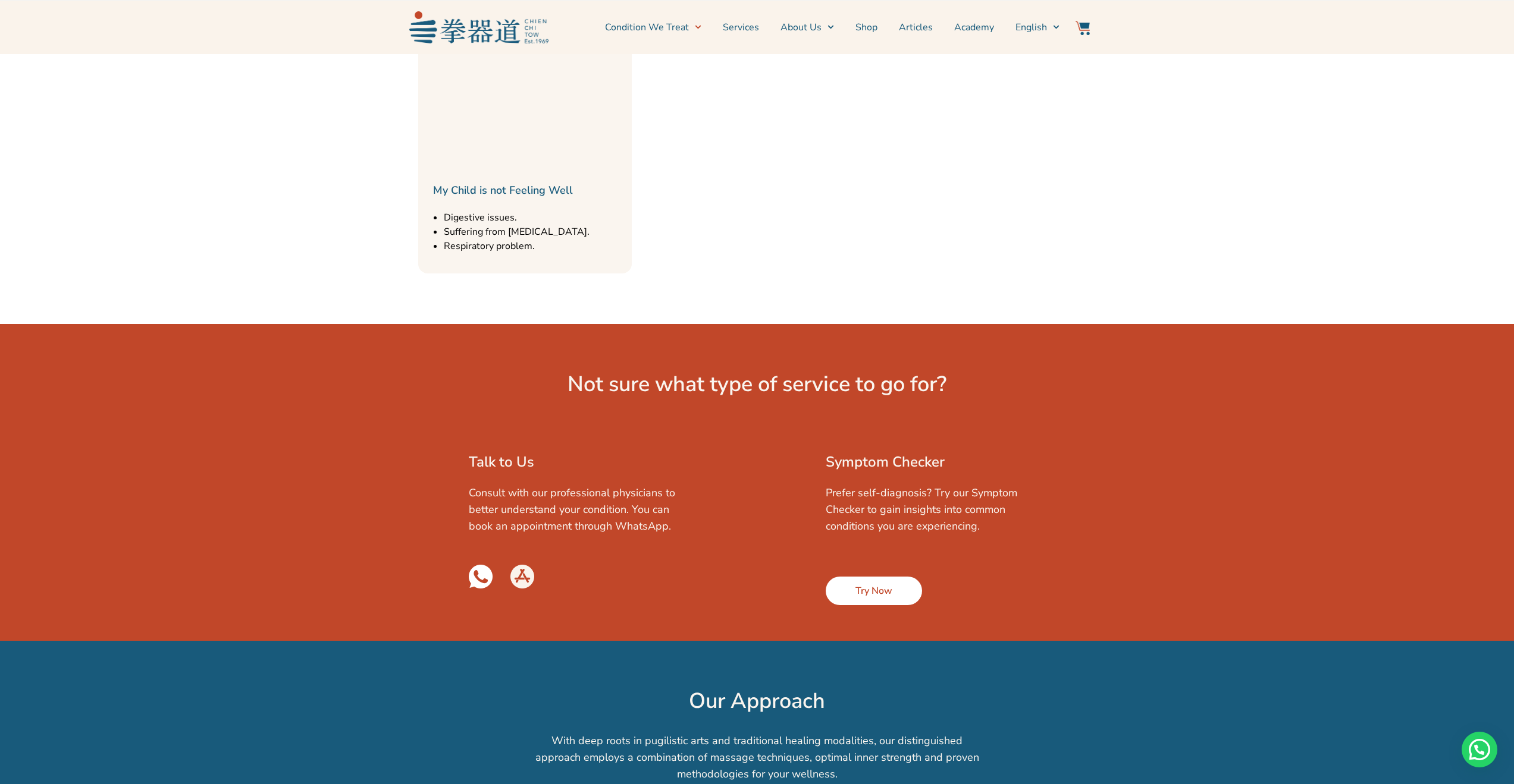
scroll to position [1546, 0]
